Goal: Transaction & Acquisition: Purchase product/service

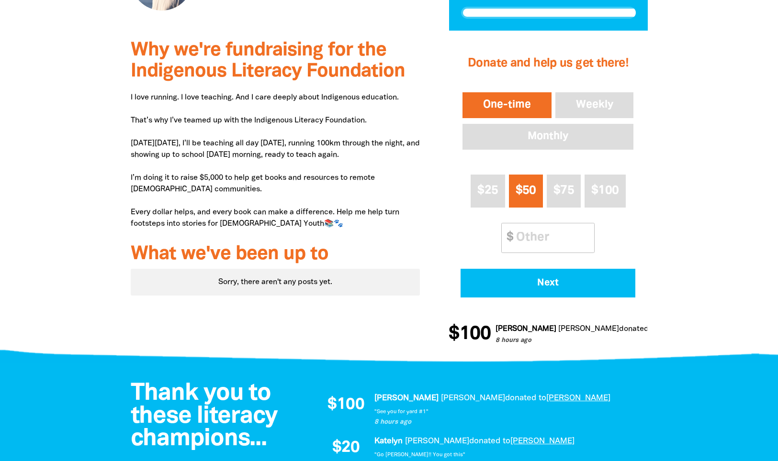
scroll to position [262, 0]
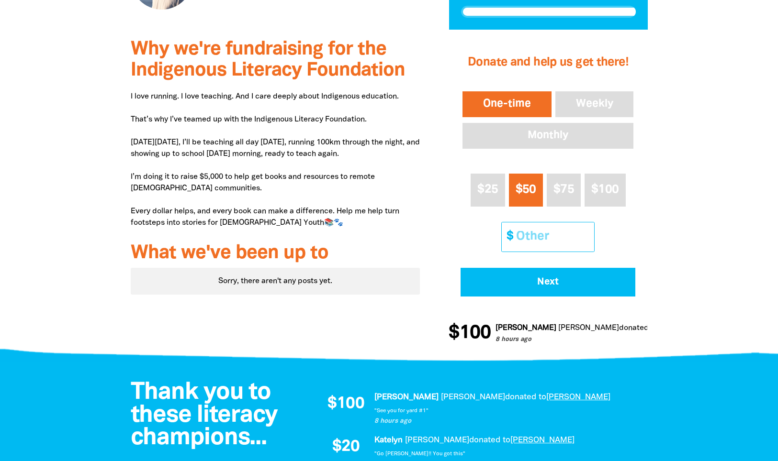
click at [568, 238] on input "Other Amount" at bounding box center [551, 237] width 85 height 29
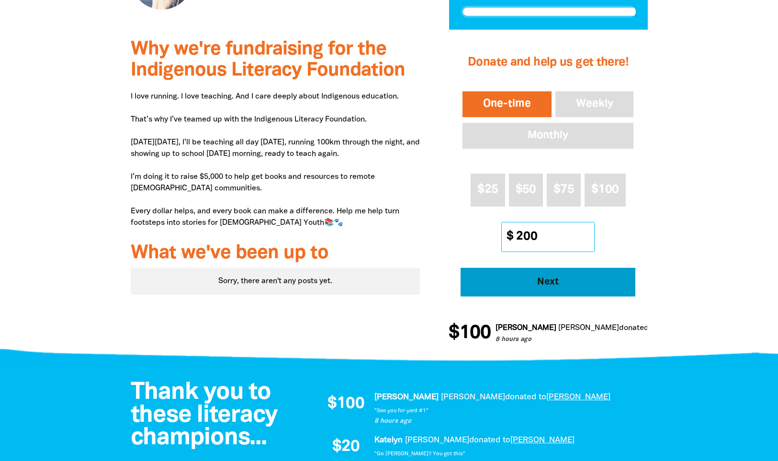
type input "200"
click at [557, 280] on span "Next" at bounding box center [548, 283] width 148 height 10
select select "AU"
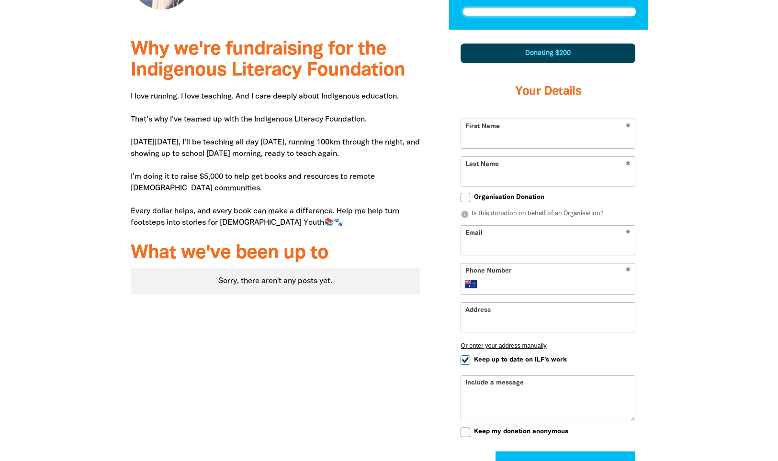
scroll to position [293, 0]
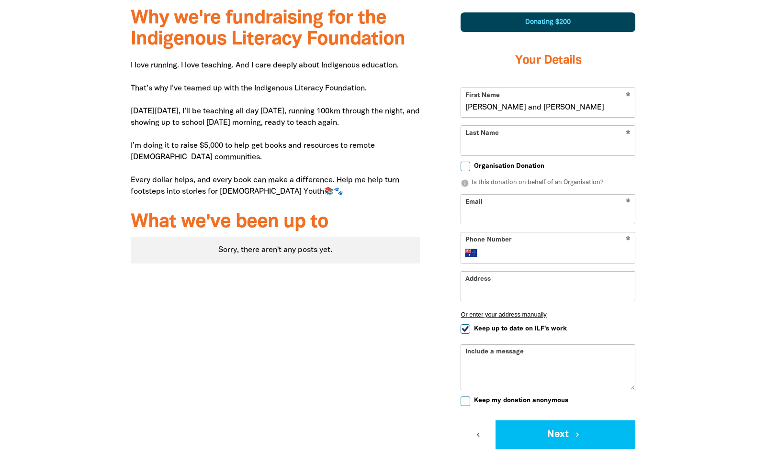
type input "[PERSON_NAME] and [PERSON_NAME]"
type input "[PERSON_NAME]"
type input "[EMAIL_ADDRESS][DOMAIN_NAME]"
type input "417210560"
type input "[STREET_ADDRESS][PERSON_NAME]"
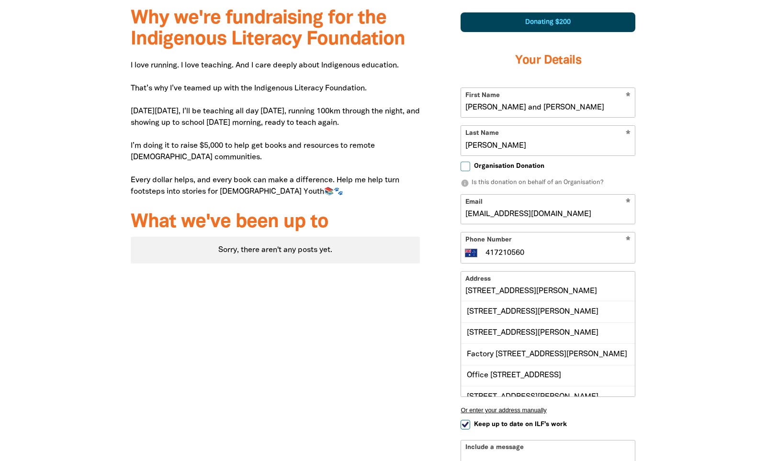
click at [519, 145] on input "[PERSON_NAME]" at bounding box center [548, 140] width 174 height 29
type input "[PERSON_NAME]"
click at [503, 314] on div "[STREET_ADDRESS][PERSON_NAME]" at bounding box center [548, 311] width 174 height 21
type input "[STREET_ADDRESS][PERSON_NAME]"
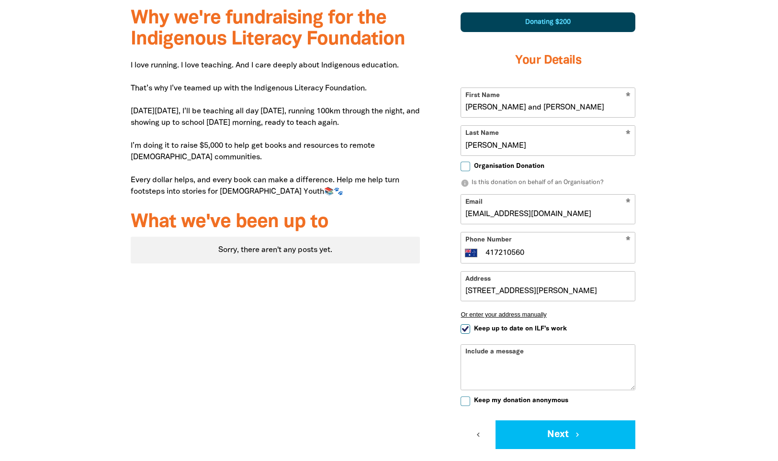
click at [463, 326] on input "Keep up to date on ILF's work" at bounding box center [465, 329] width 10 height 10
checkbox input "false"
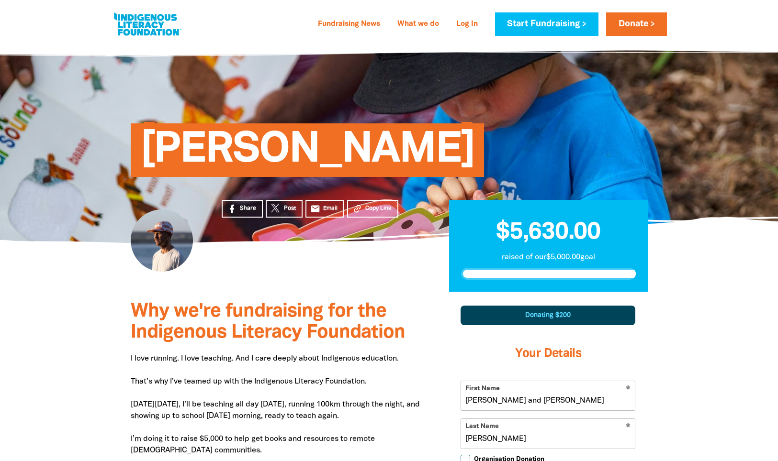
click at [436, 223] on div "[PERSON_NAME]" at bounding box center [389, 143] width 574 height 200
click at [640, 23] on link "Donate" at bounding box center [636, 23] width 60 height 23
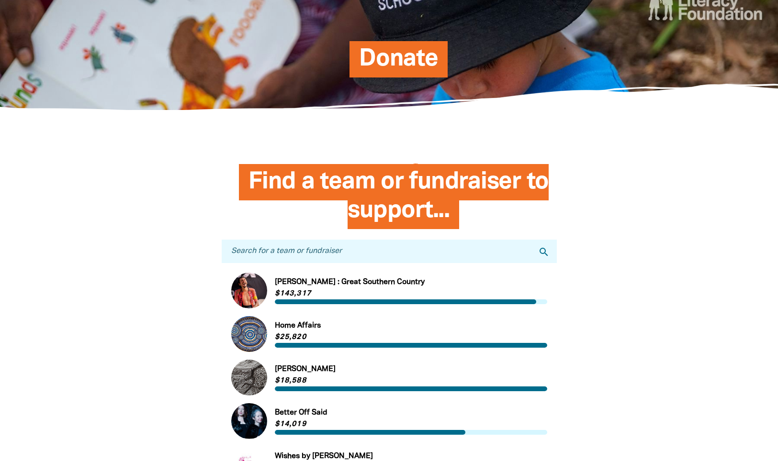
scroll to position [124, 0]
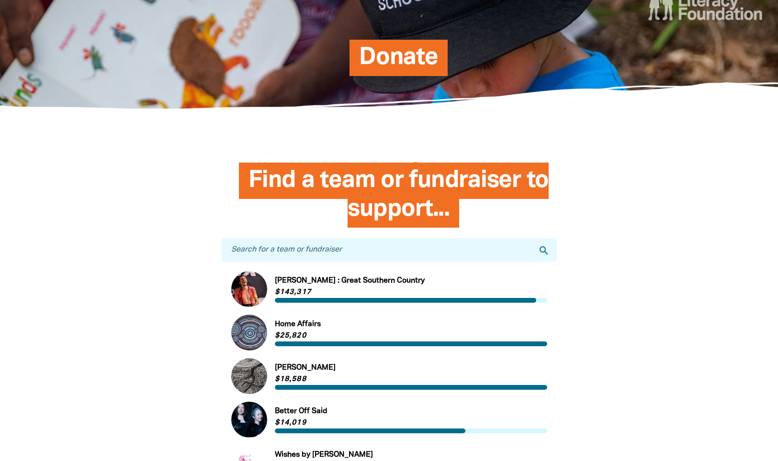
click at [412, 64] on span "Donate" at bounding box center [398, 61] width 79 height 29
click at [402, 58] on span "Donate" at bounding box center [398, 61] width 79 height 29
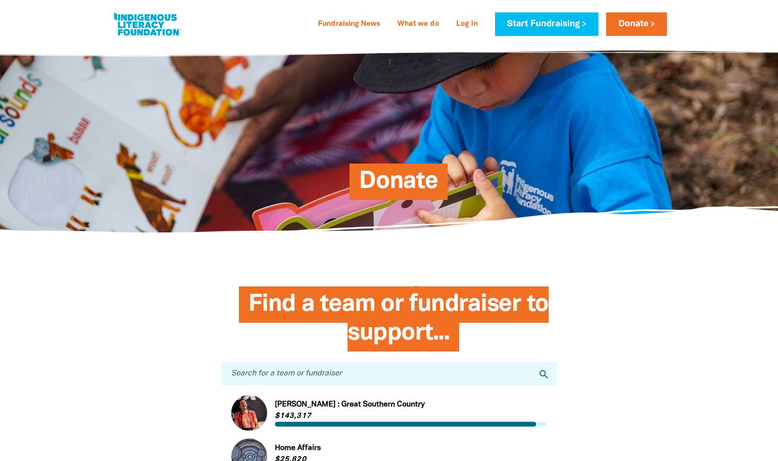
scroll to position [0, 0]
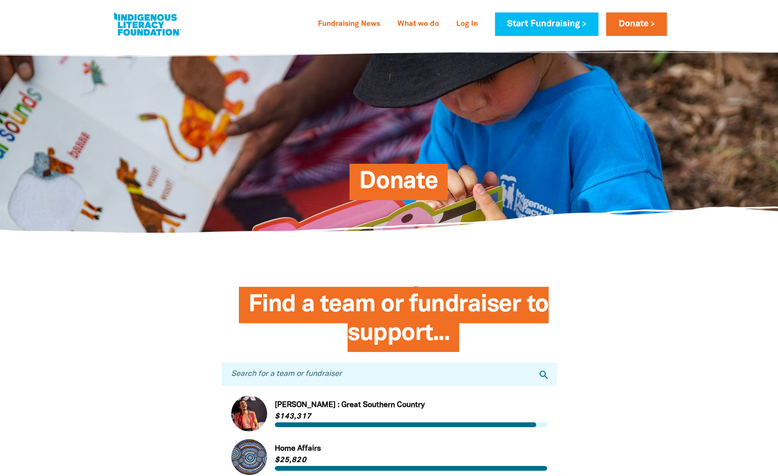
click at [390, 182] on span "Donate" at bounding box center [398, 185] width 79 height 29
click at [329, 24] on link "Fundraising News" at bounding box center [349, 24] width 74 height 15
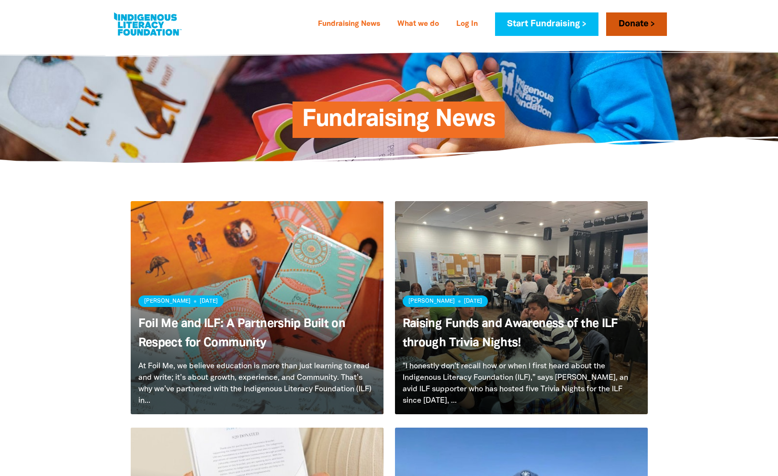
click at [627, 30] on link "Donate" at bounding box center [636, 23] width 60 height 23
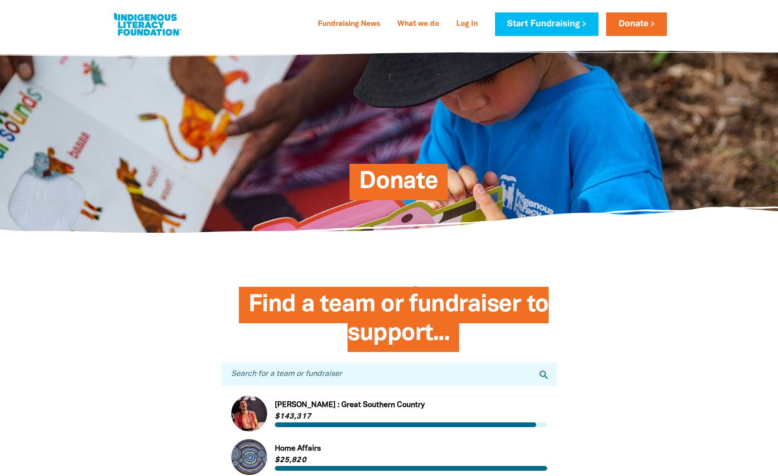
click at [393, 182] on span "Donate" at bounding box center [398, 185] width 79 height 29
click at [397, 205] on div "Donate" at bounding box center [389, 137] width 574 height 189
click at [397, 184] on span "Donate" at bounding box center [398, 185] width 79 height 29
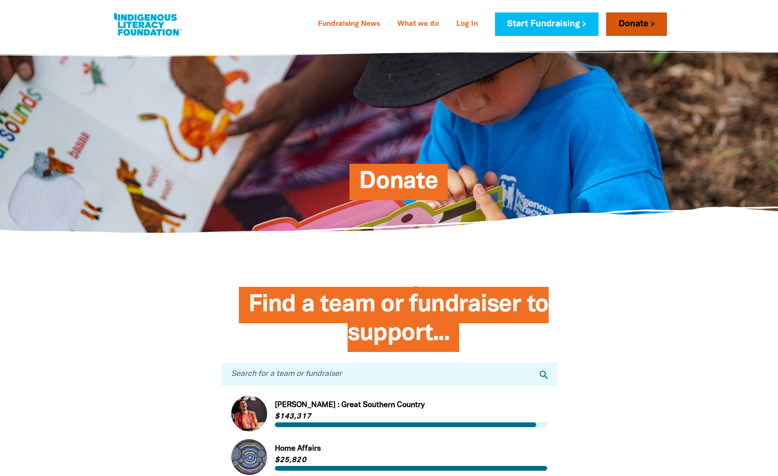
click at [629, 19] on link "Donate" at bounding box center [636, 23] width 60 height 23
click at [628, 23] on link "Donate" at bounding box center [636, 23] width 60 height 23
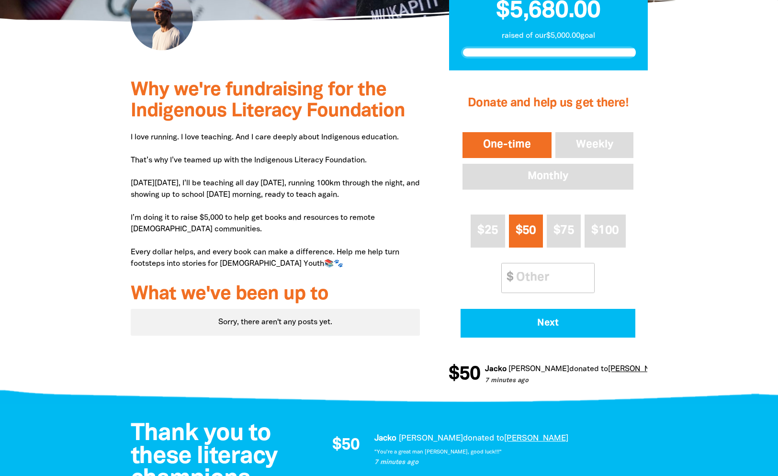
scroll to position [316, 0]
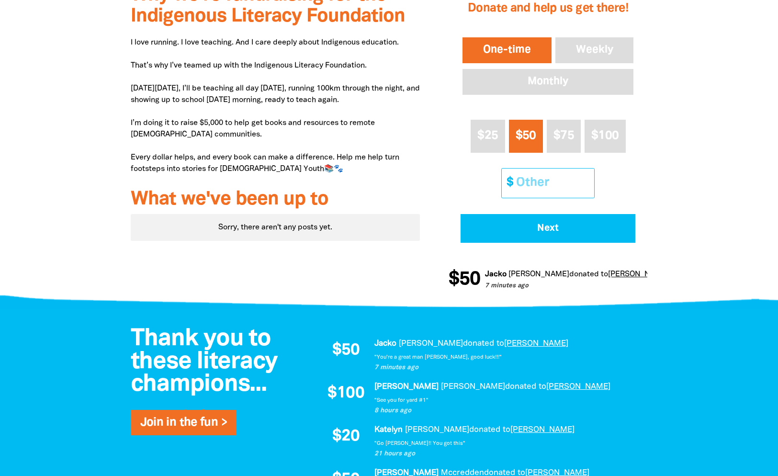
click at [545, 184] on input "Other Amount" at bounding box center [551, 182] width 85 height 29
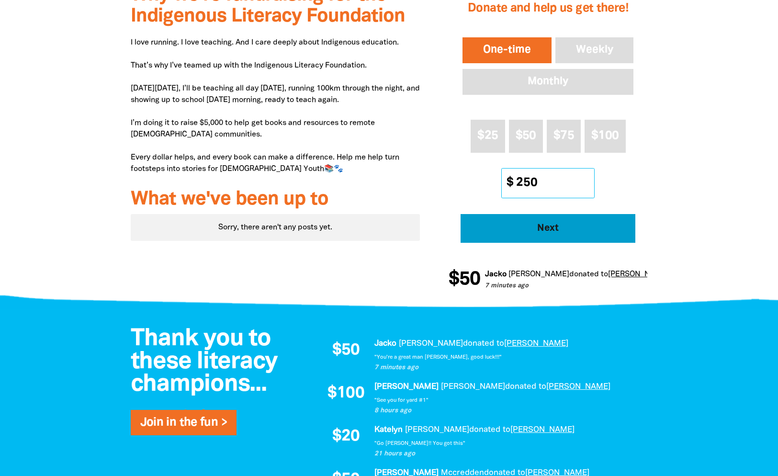
type input "250"
click at [549, 227] on span "Next" at bounding box center [548, 228] width 148 height 10
select select "AU"
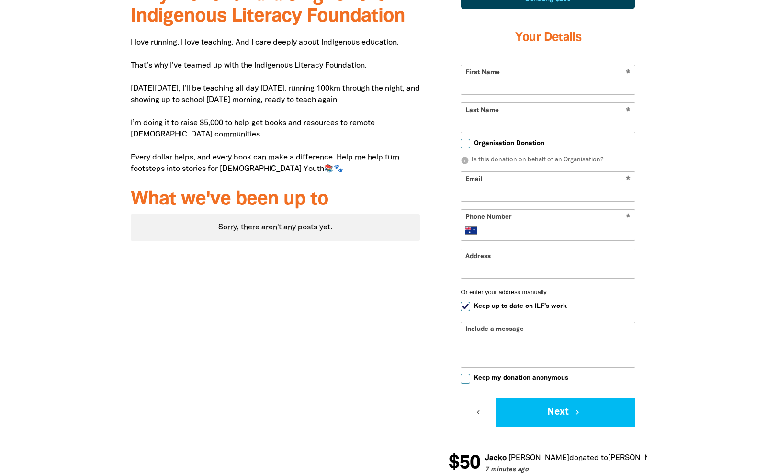
scroll to position [286, 0]
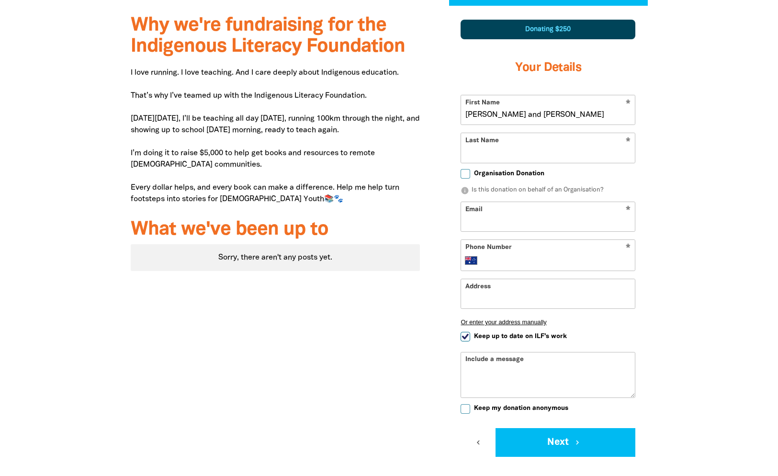
type input "[PERSON_NAME] and [PERSON_NAME]"
type input "[PERSON_NAME]"
type input "[EMAIL_ADDRESS][DOMAIN_NAME]"
type input "417210560"
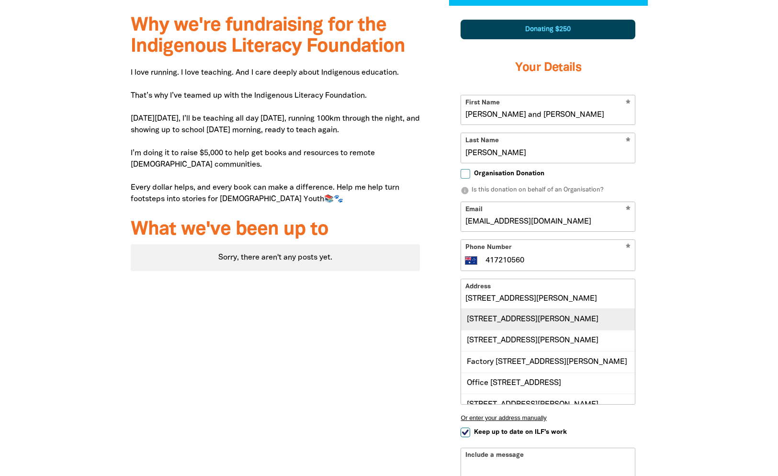
click at [530, 327] on div "[STREET_ADDRESS][PERSON_NAME]" at bounding box center [548, 319] width 174 height 21
type input "[STREET_ADDRESS][PERSON_NAME]"
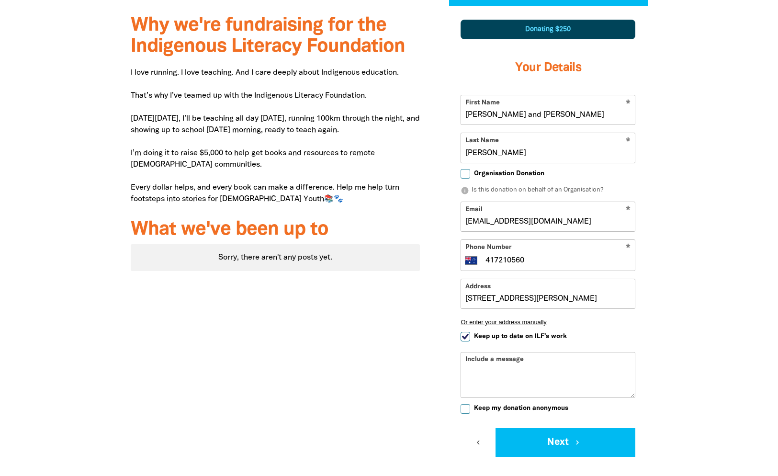
click at [465, 336] on input "Keep up to date on ILF's work" at bounding box center [465, 337] width 10 height 10
checkbox input "false"
click at [544, 433] on button "Next chevron_right" at bounding box center [565, 442] width 140 height 29
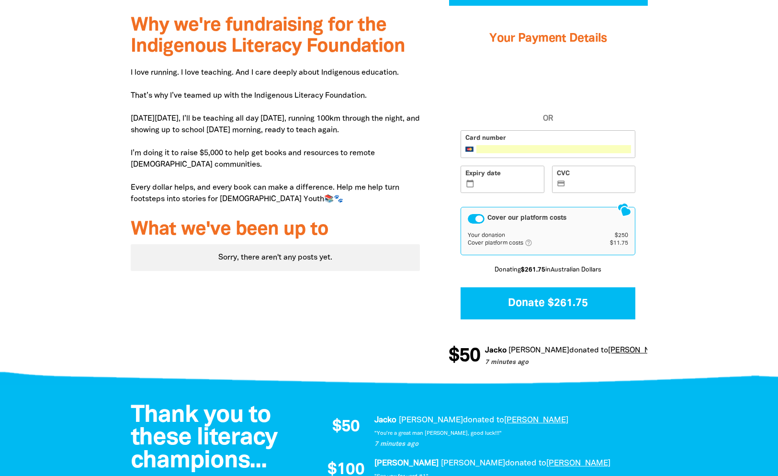
click at [488, 189] on label "Expiry date calendar_today" at bounding box center [502, 180] width 84 height 28
click at [488, 180] on input "Expiry date calendar_today" at bounding box center [507, 180] width 63 height 0
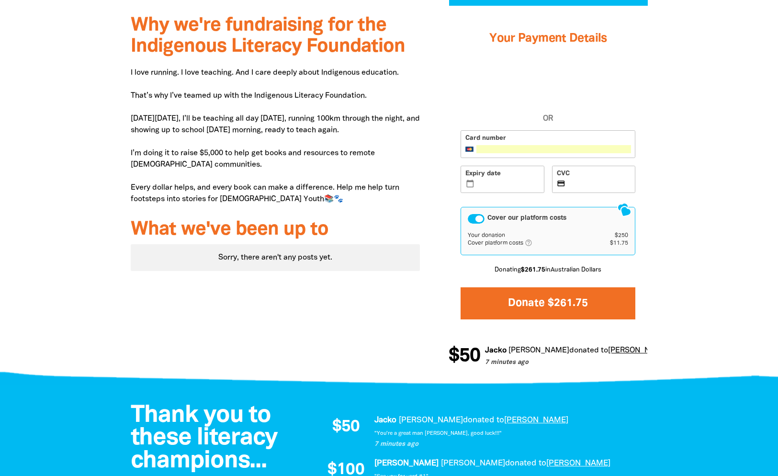
scroll to position [295, 0]
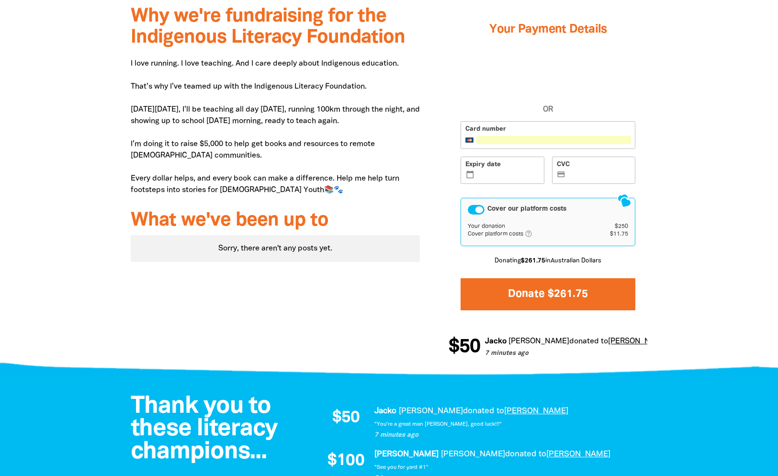
click at [564, 291] on button "Donate $261.75" at bounding box center [547, 294] width 175 height 32
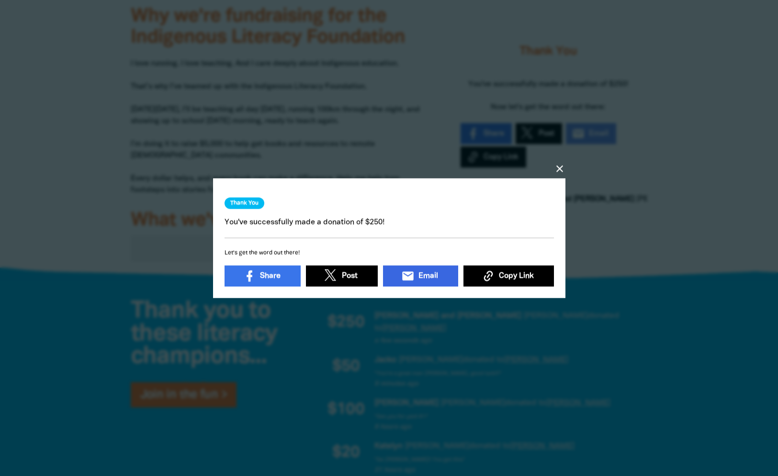
click at [427, 273] on link "email Email" at bounding box center [419, 275] width 75 height 21
click at [556, 168] on icon "close" at bounding box center [559, 168] width 11 height 11
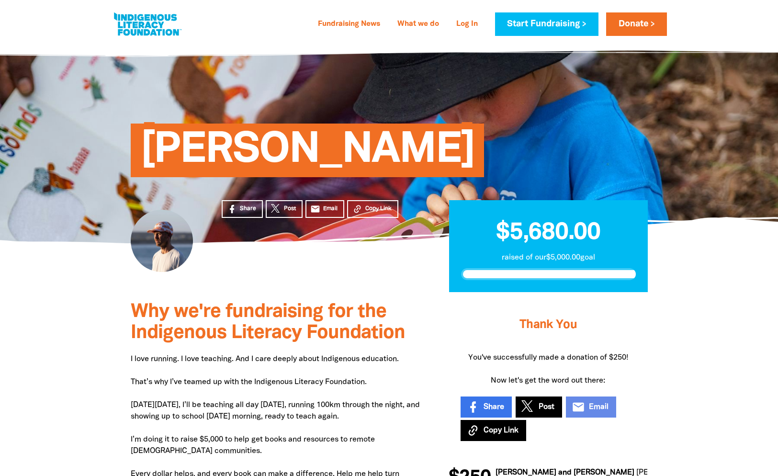
scroll to position [0, 0]
